Goal: Information Seeking & Learning: Learn about a topic

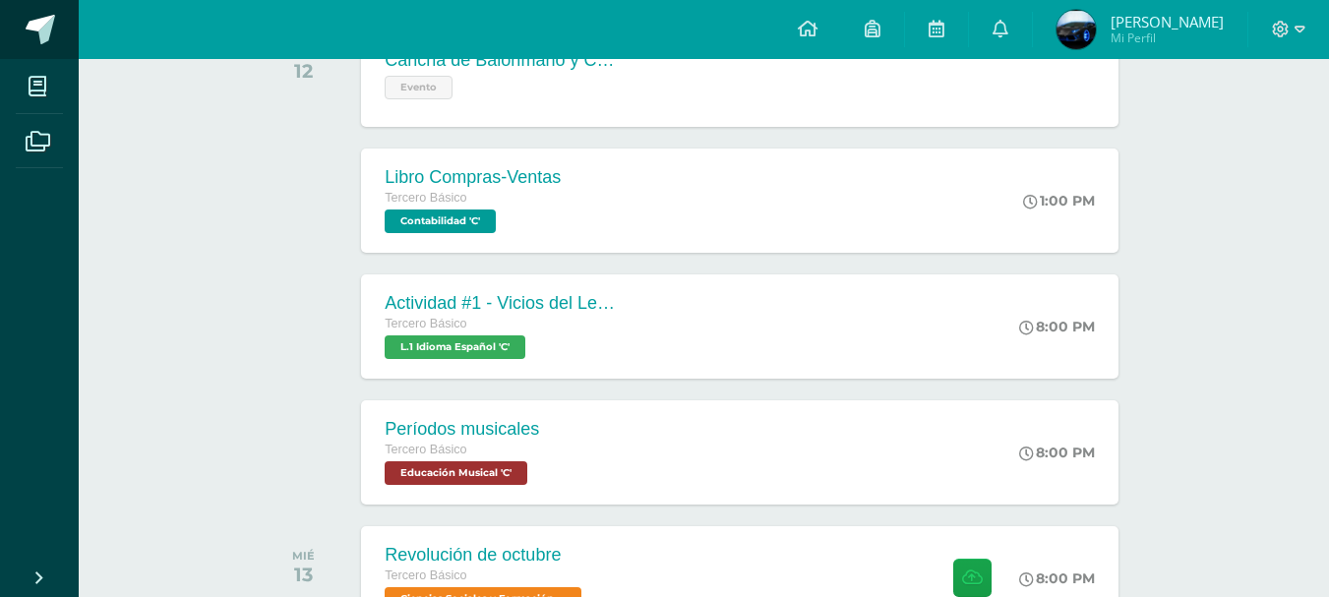
scroll to position [492, 0]
click at [46, 26] on span at bounding box center [41, 30] width 30 height 30
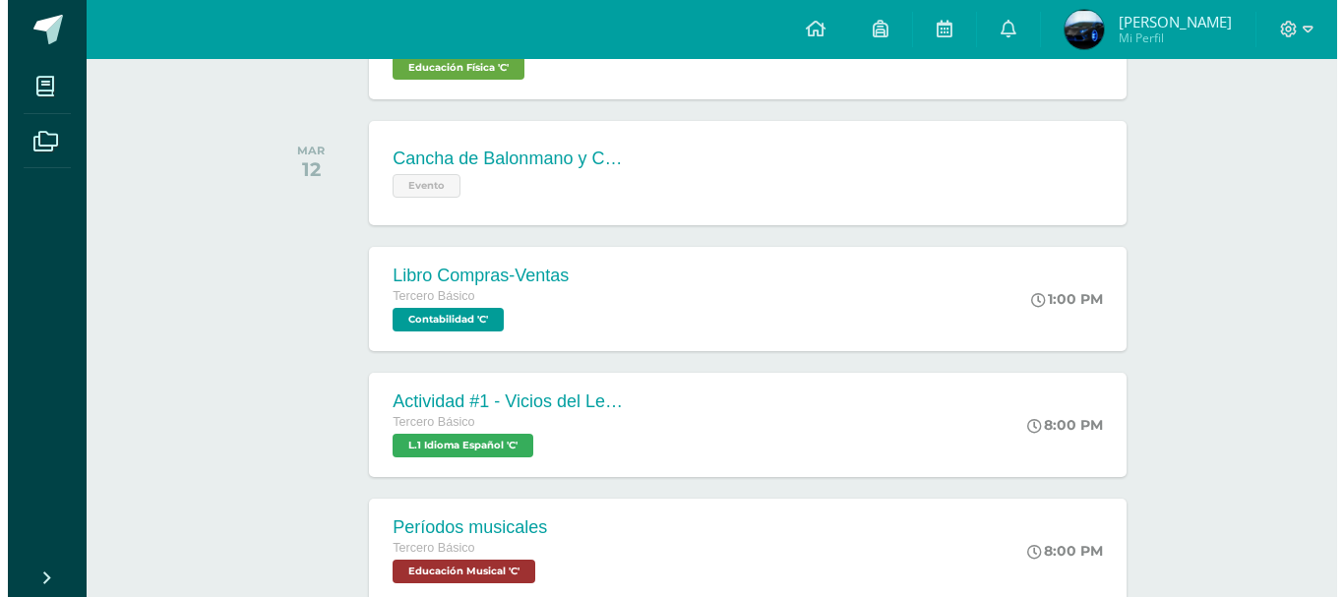
scroll to position [492, 0]
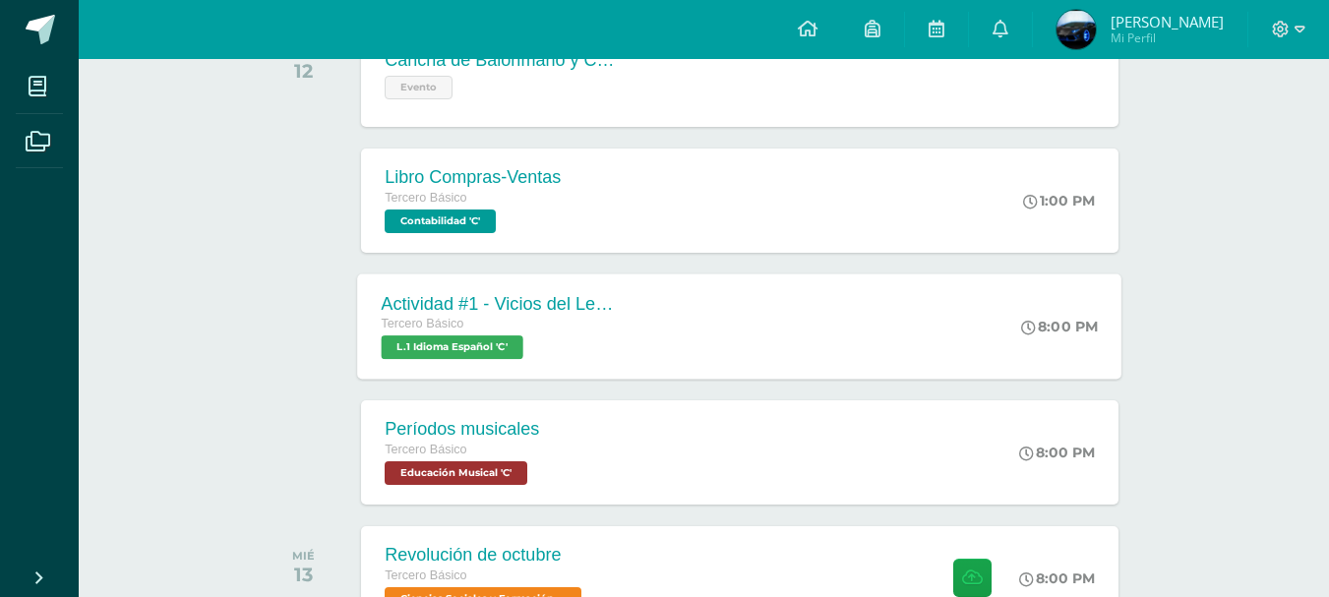
click at [963, 317] on div "Actividad #1 - Vicios del LenguaJe Tercero Básico L.1 Idioma Español 'C' 8:00 P…" at bounding box center [740, 325] width 764 height 105
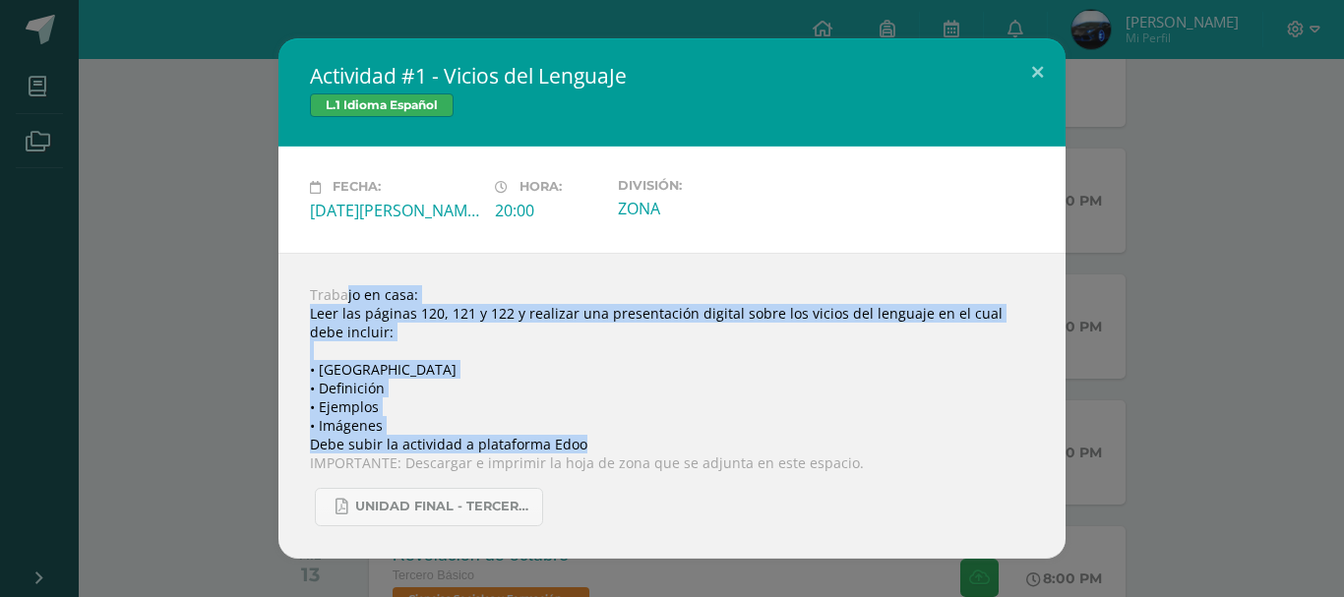
drag, startPoint x: 286, startPoint y: 289, endPoint x: 772, endPoint y: 451, distance: 512.3
click at [772, 451] on div "Trabajo en casa: Leer las páginas 120, 121 y 122 y realizar una presentación di…" at bounding box center [671, 406] width 787 height 306
click at [596, 363] on div "Trabajo en casa: Leer las páginas 120, 121 y 122 y realizar una presentación di…" at bounding box center [671, 406] width 787 height 306
